Goal: Find specific page/section: Find specific page/section

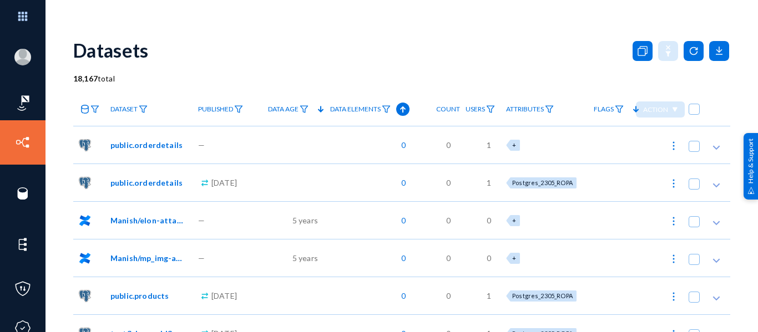
click at [230, 63] on div "Datasets" at bounding box center [401, 50] width 657 height 45
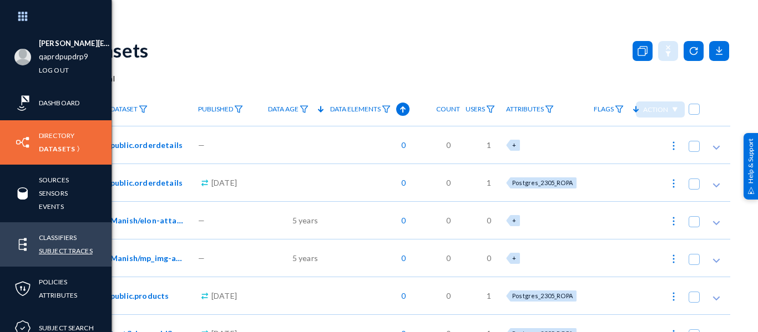
click at [46, 254] on link "Subject Traces" at bounding box center [66, 251] width 54 height 13
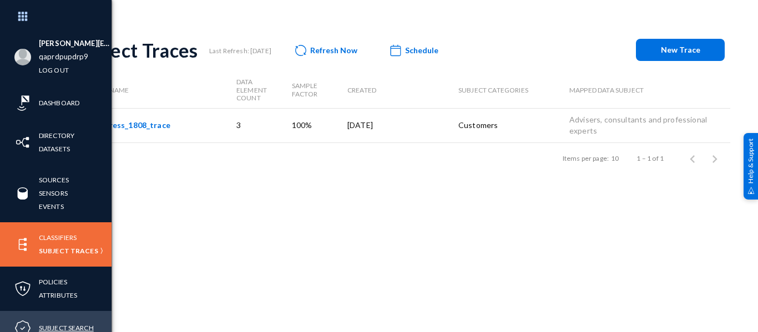
click at [51, 324] on link "Subject Search" at bounding box center [66, 328] width 55 height 13
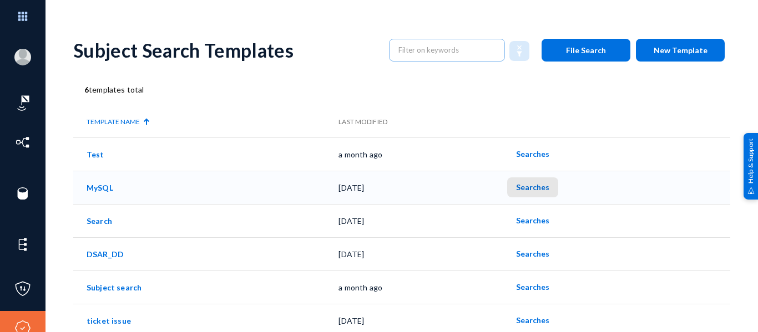
click at [540, 193] on button "Searches" at bounding box center [532, 188] width 51 height 20
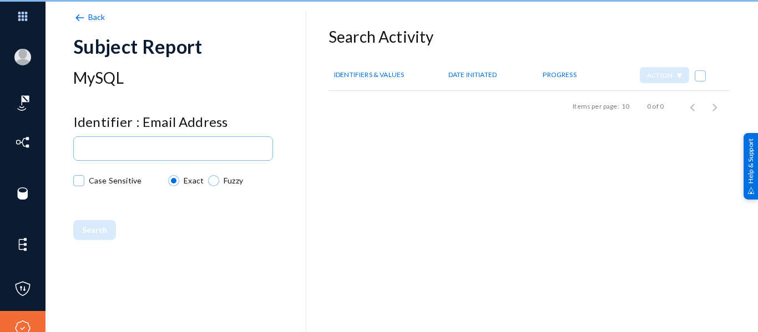
checkbox input "true"
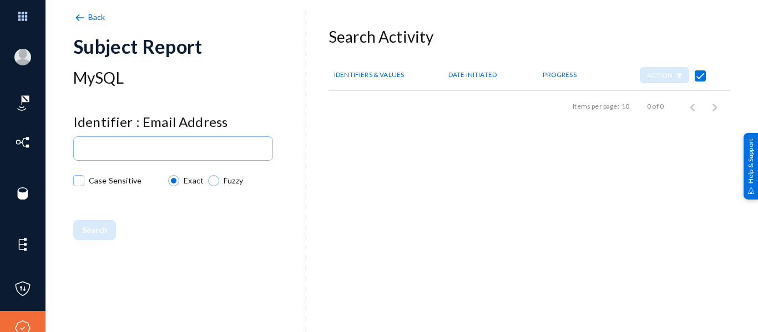
click at [97, 17] on span "Back" at bounding box center [96, 16] width 17 height 9
